Goal: Information Seeking & Learning: Learn about a topic

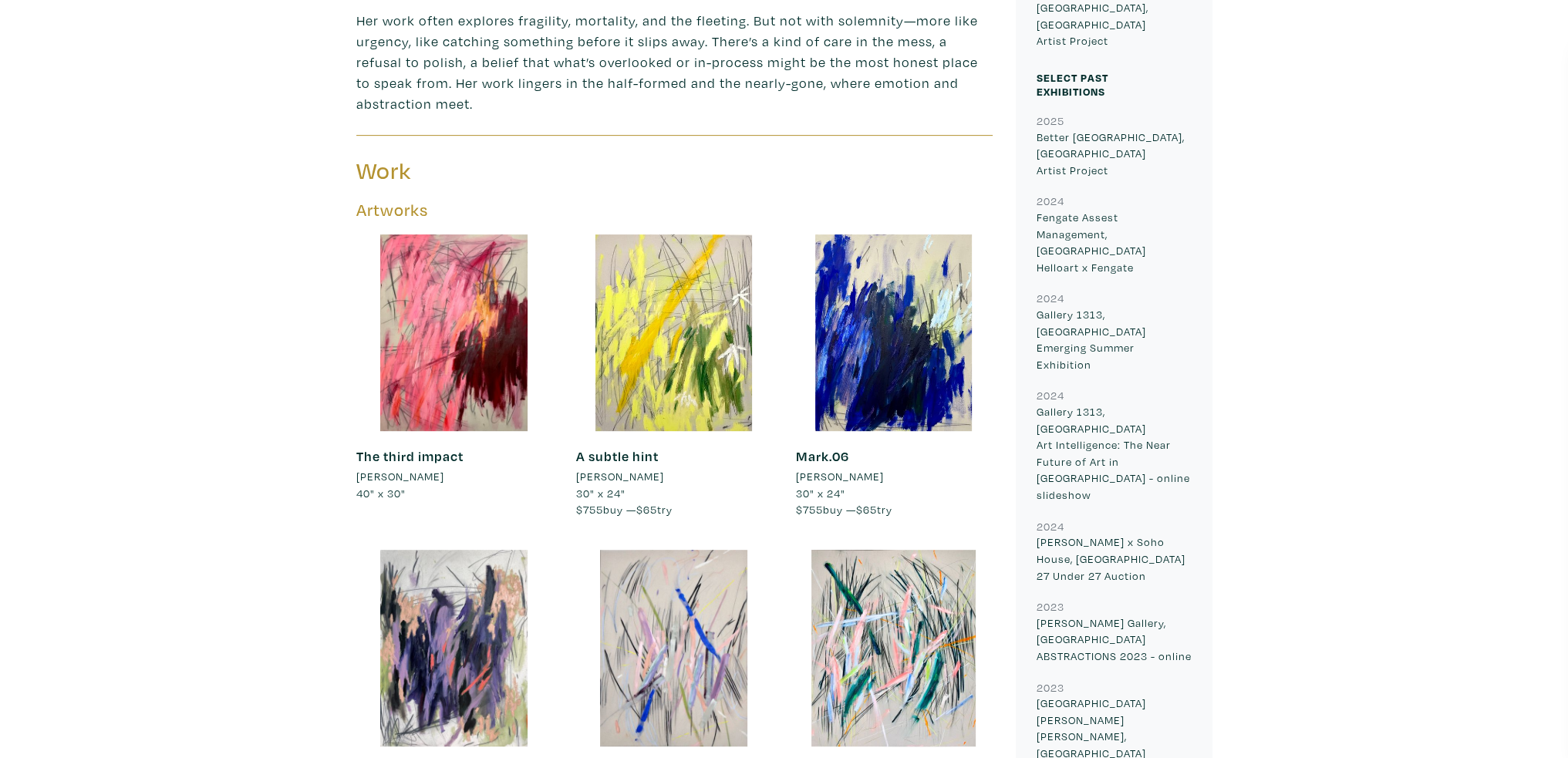
scroll to position [845, 0]
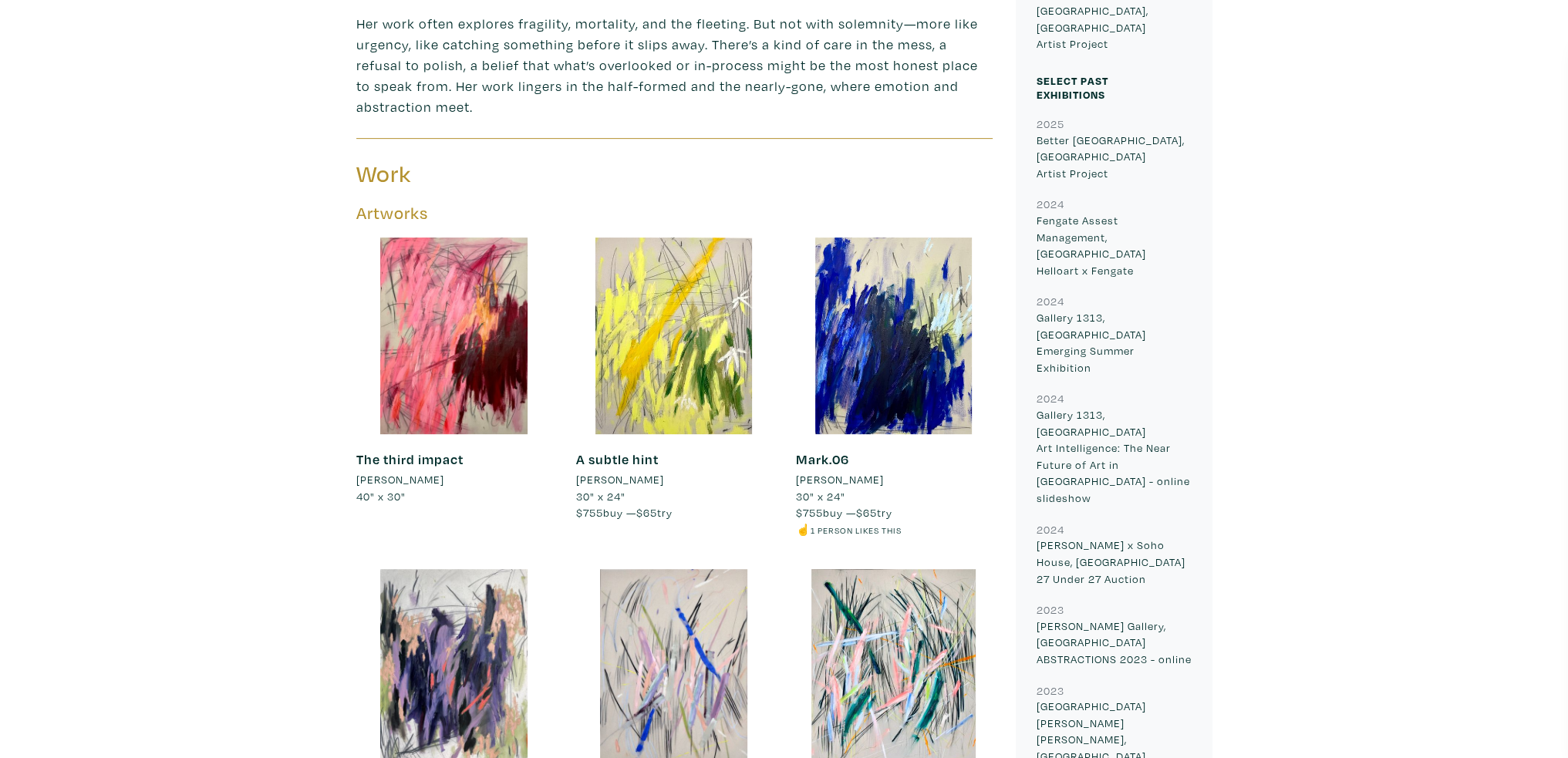
drag, startPoint x: 1373, startPoint y: 269, endPoint x: 343, endPoint y: 42, distance: 1054.7
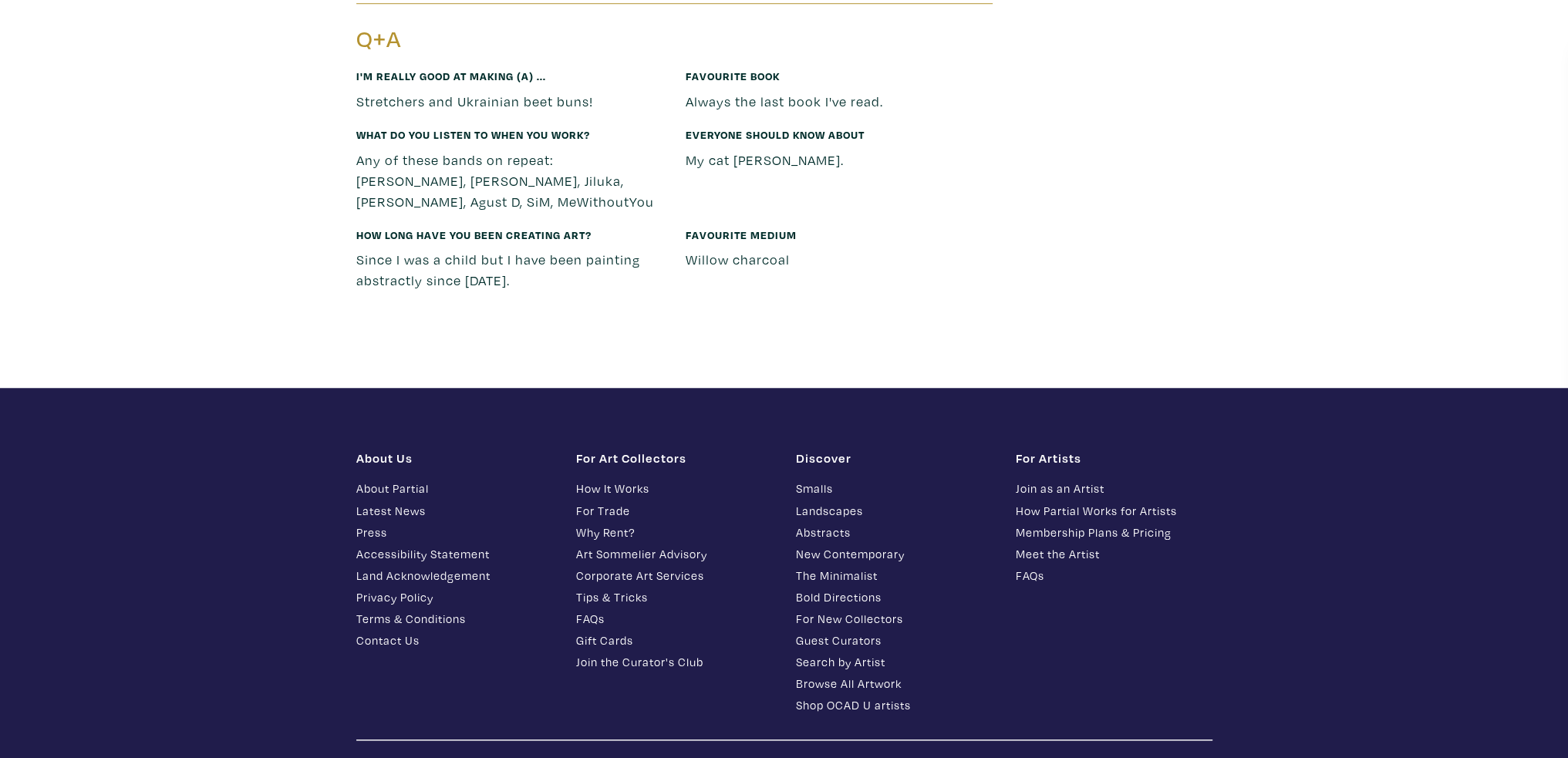
scroll to position [9561, 0]
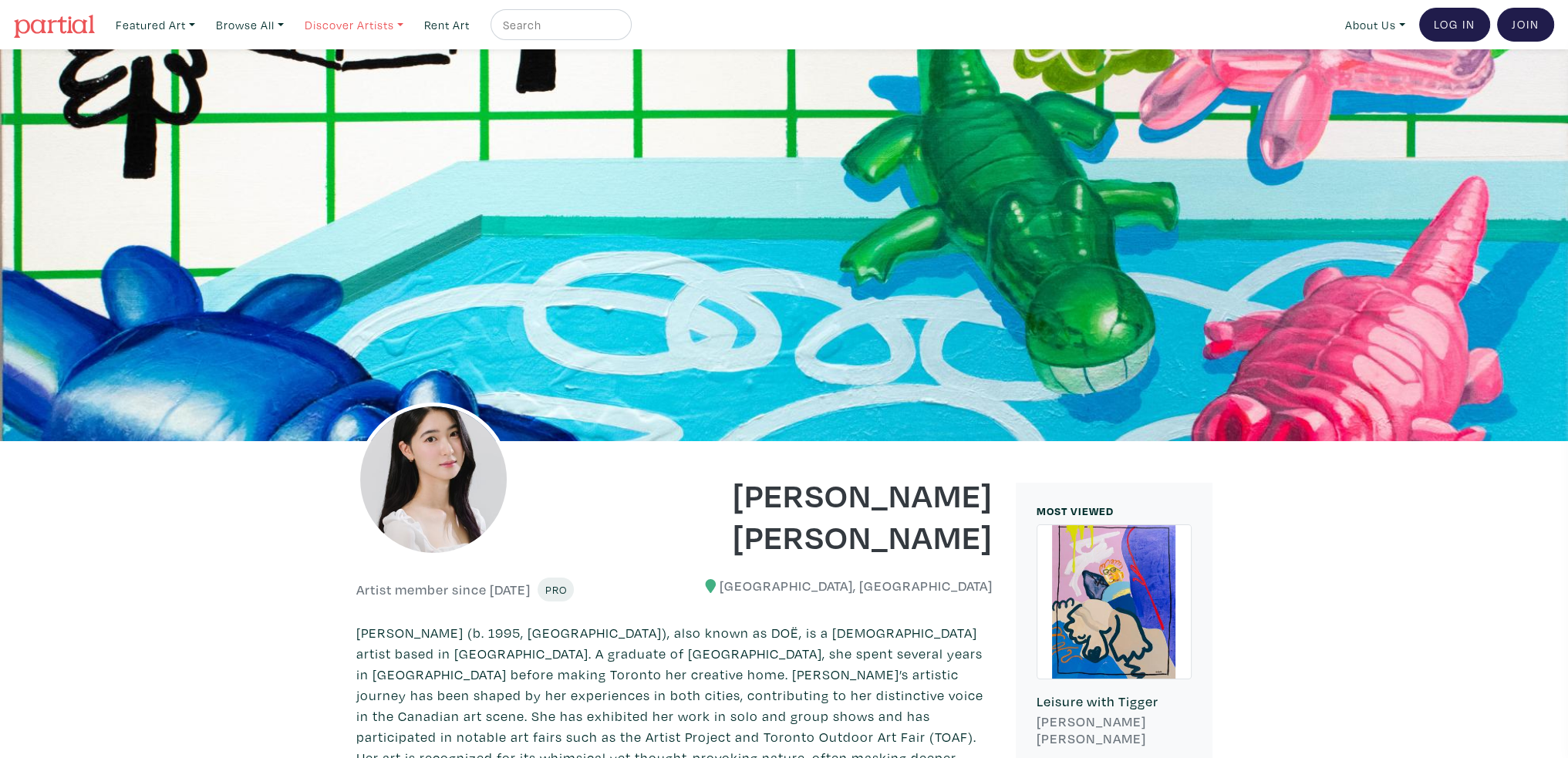
click at [389, 25] on link "Discover Artists" at bounding box center [354, 25] width 113 height 32
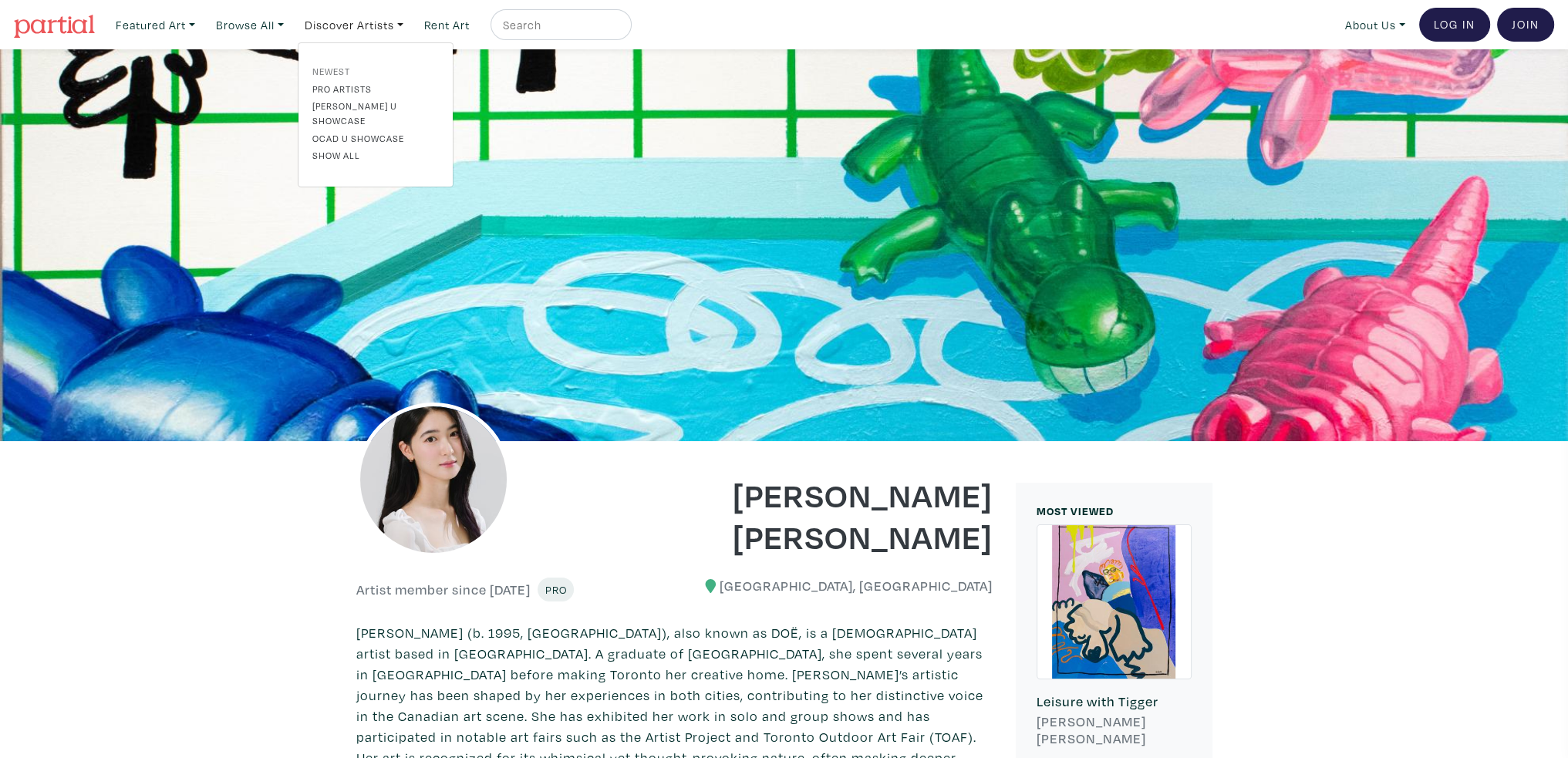
click at [333, 75] on link "Newest" at bounding box center [375, 71] width 126 height 14
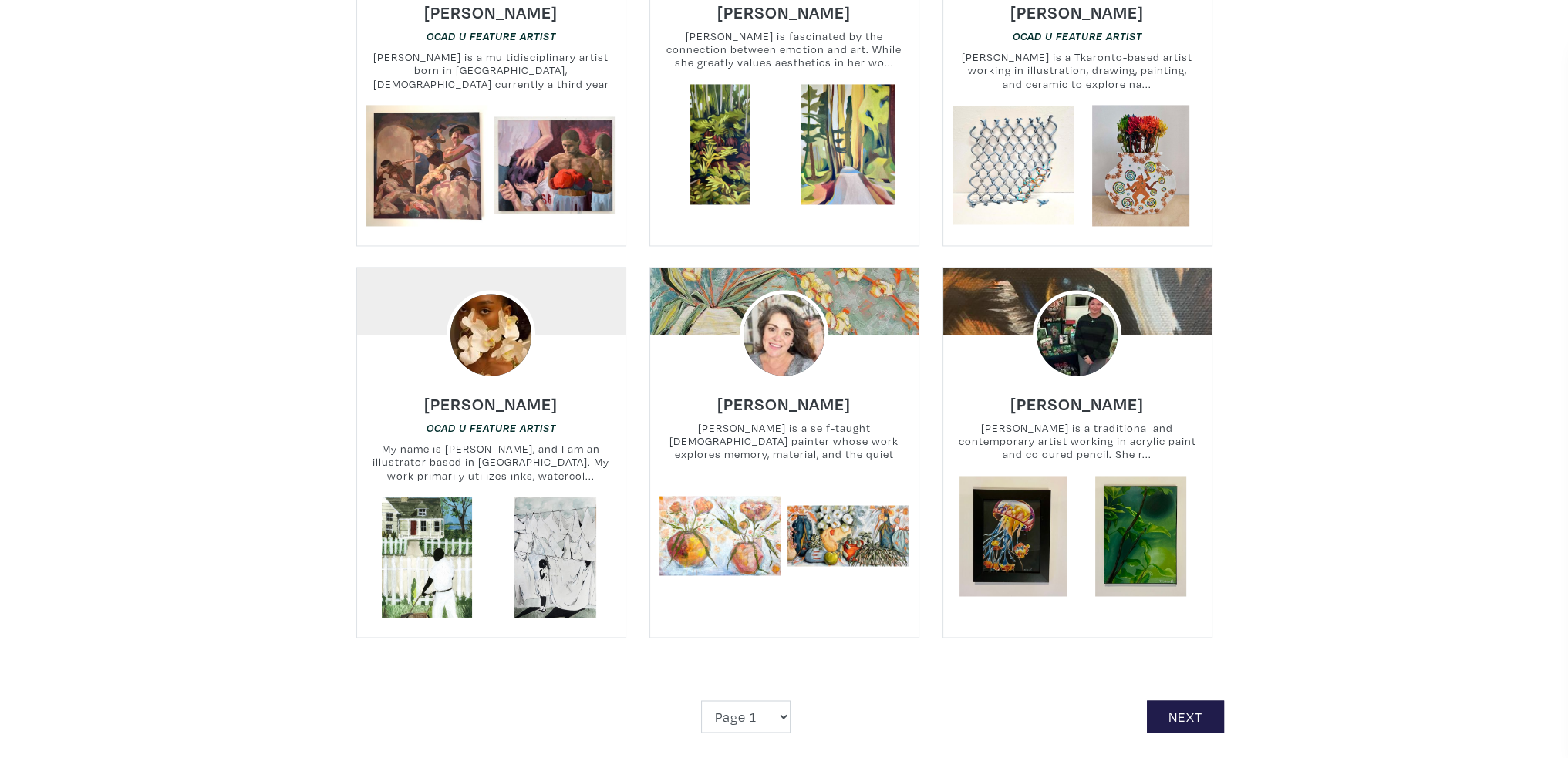
scroll to position [4295, 0]
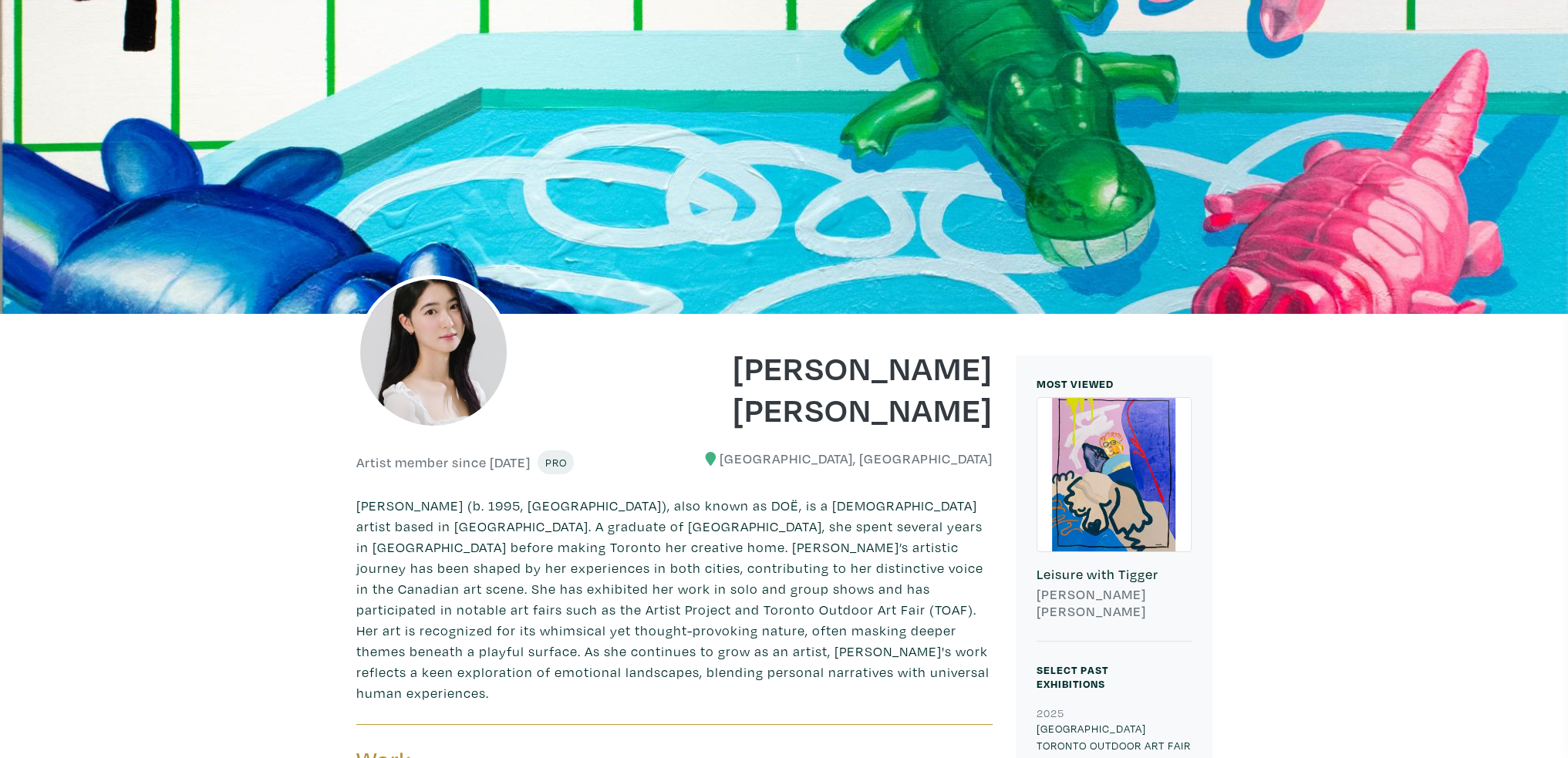
scroll to position [154, 0]
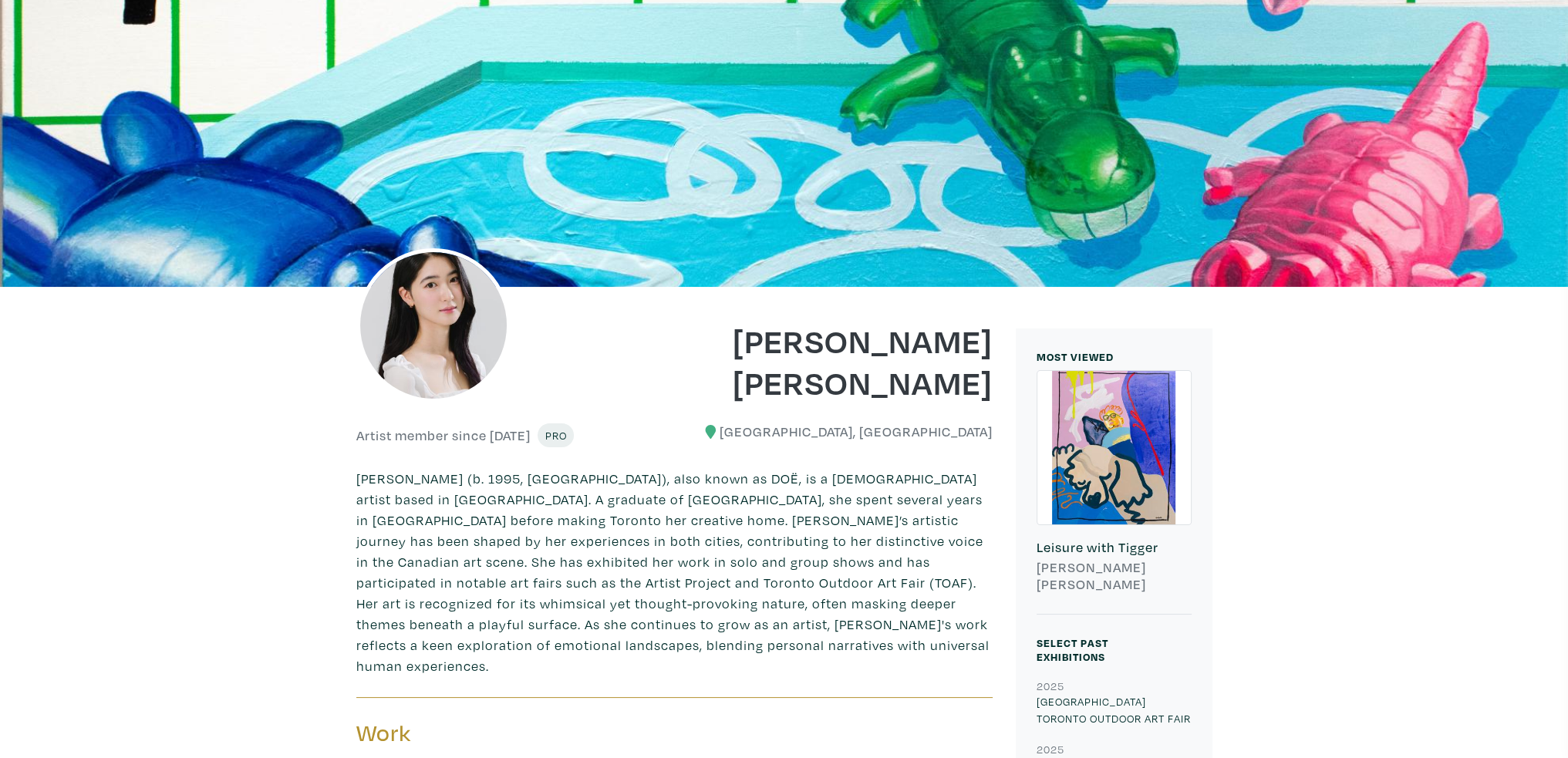
click at [1055, 565] on h6 "ESTHER DOË KIM" at bounding box center [1114, 576] width 155 height 33
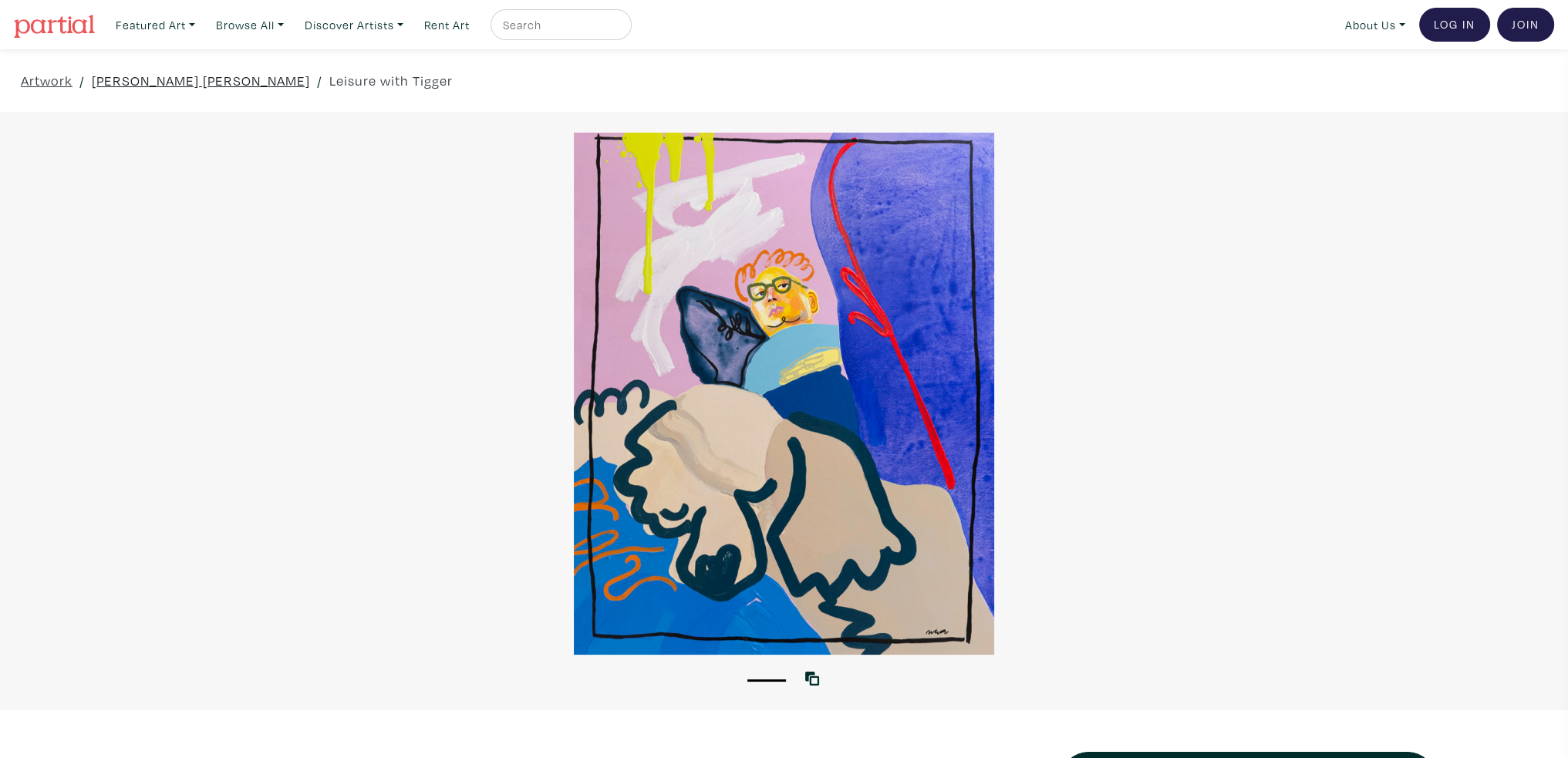
click at [171, 79] on link "[PERSON_NAME] [PERSON_NAME]" at bounding box center [201, 80] width 218 height 21
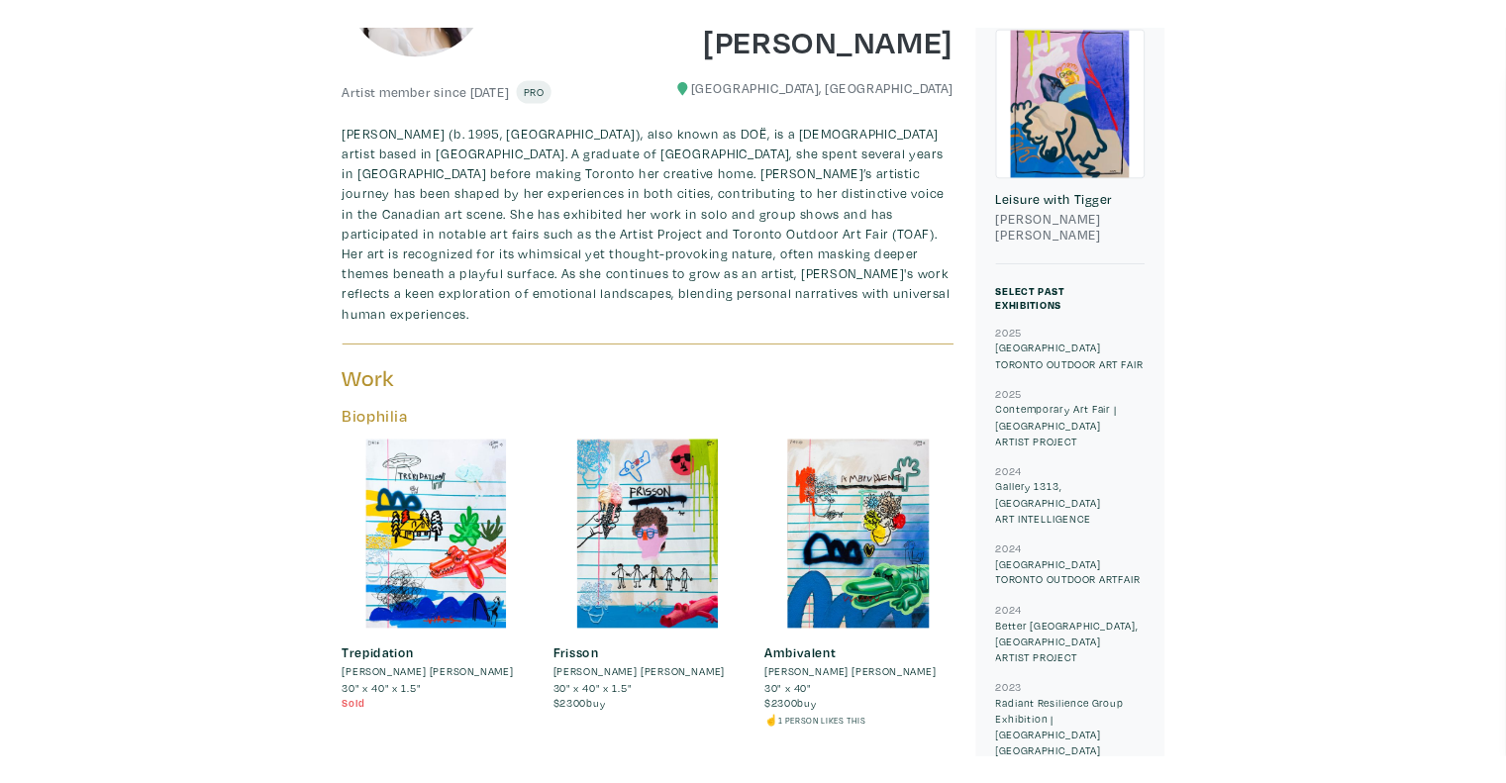
scroll to position [544, 0]
